Goal: Check status: Check status

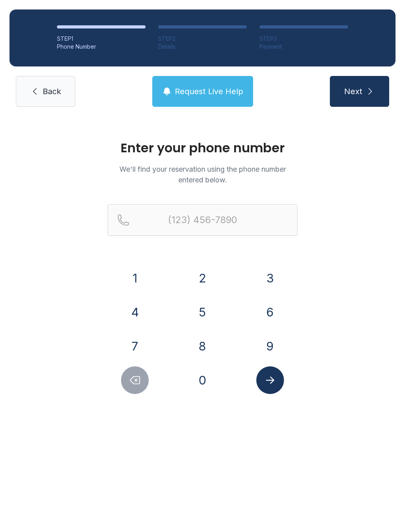
click at [270, 275] on button "3" at bounding box center [270, 278] width 28 height 28
click at [127, 279] on button "1" at bounding box center [135, 278] width 28 height 28
click at [135, 358] on button "7" at bounding box center [135, 346] width 28 height 28
click at [138, 320] on button "4" at bounding box center [135, 312] width 28 height 28
click at [278, 346] on button "9" at bounding box center [270, 346] width 28 height 28
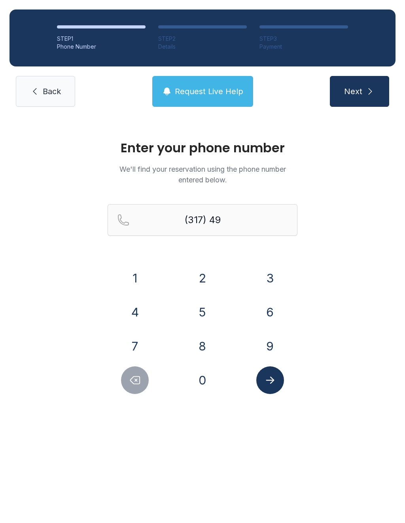
click at [202, 348] on button "8" at bounding box center [203, 346] width 28 height 28
click at [136, 347] on button "7" at bounding box center [135, 346] width 28 height 28
click at [126, 276] on button "1" at bounding box center [135, 278] width 28 height 28
click at [273, 276] on button "3" at bounding box center [270, 278] width 28 height 28
click at [136, 314] on button "4" at bounding box center [135, 312] width 28 height 28
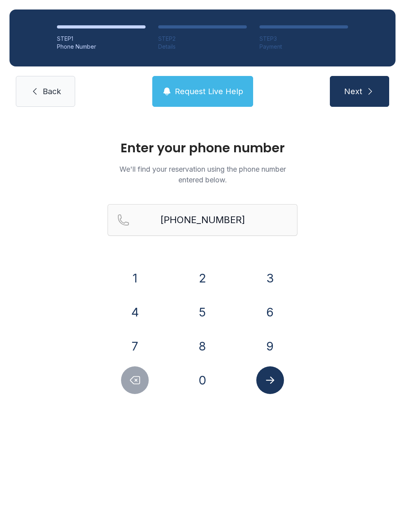
click at [274, 377] on icon "Submit lookup form" at bounding box center [270, 380] width 12 height 12
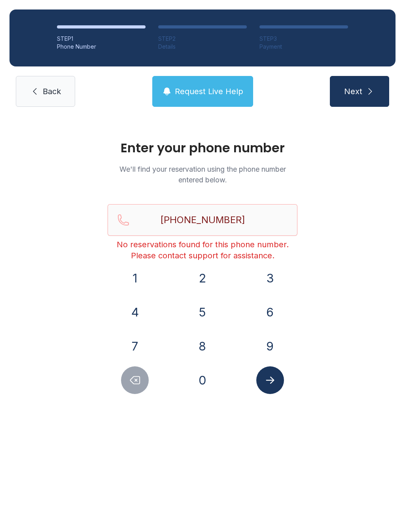
click at [141, 368] on button "Delete number" at bounding box center [135, 380] width 28 height 28
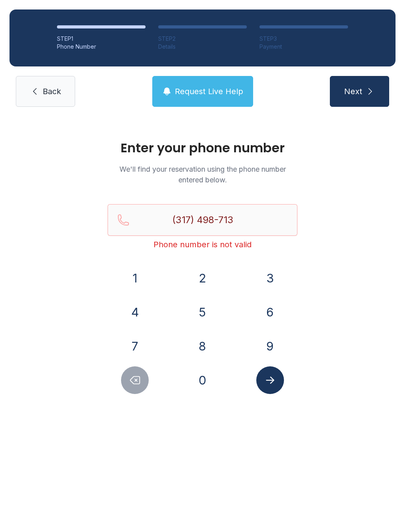
click at [132, 373] on button "Delete number" at bounding box center [135, 380] width 28 height 28
click at [135, 367] on button "Delete number" at bounding box center [135, 380] width 28 height 28
click at [131, 368] on button "Delete number" at bounding box center [135, 380] width 28 height 28
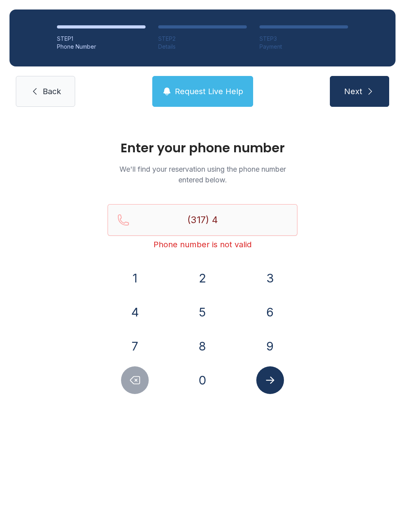
click at [129, 366] on div at bounding box center [135, 380] width 55 height 28
click at [131, 368] on button "Delete number" at bounding box center [135, 380] width 28 height 28
click at [130, 366] on div at bounding box center [135, 380] width 55 height 28
click at [126, 370] on button "Delete number" at bounding box center [135, 380] width 28 height 28
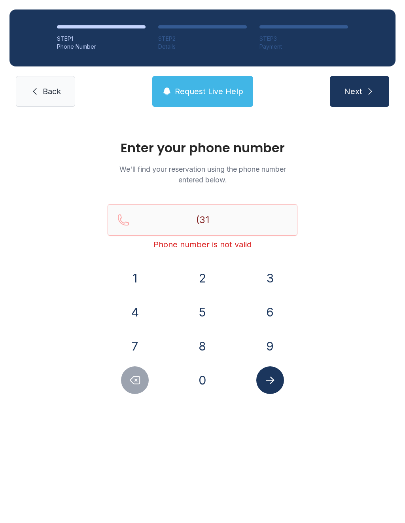
type input "(3"
click at [126, 371] on button "Delete number" at bounding box center [135, 380] width 28 height 28
click at [125, 371] on button "Delete number" at bounding box center [135, 380] width 28 height 28
click at [127, 373] on button "Delete number" at bounding box center [135, 380] width 28 height 28
click at [40, 91] on link "Back" at bounding box center [45, 91] width 59 height 31
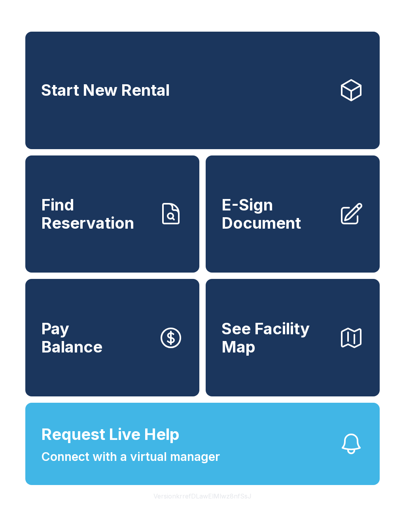
click at [132, 432] on button "Request Live Help Connect with a virtual manager" at bounding box center [202, 444] width 354 height 82
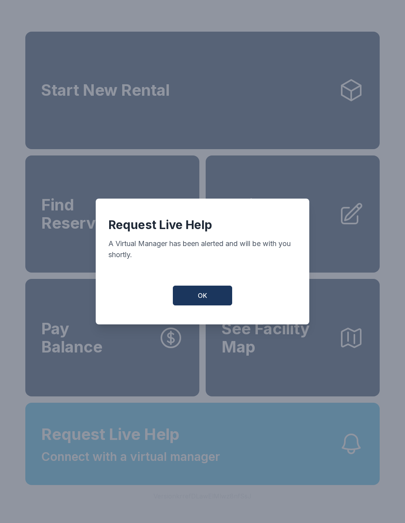
click at [198, 293] on button "OK" at bounding box center [202, 296] width 59 height 20
